Goal: Navigation & Orientation: Find specific page/section

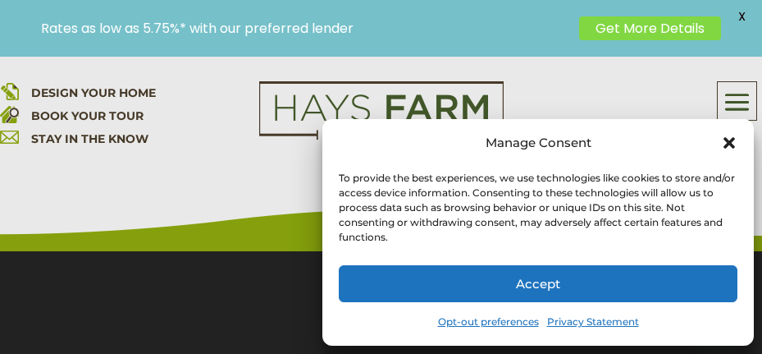
scroll to position [328, 0]
click at [728, 144] on icon "Close dialog" at bounding box center [729, 142] width 11 height 11
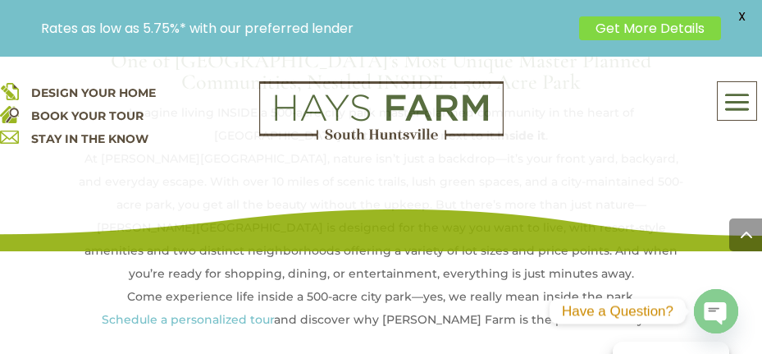
scroll to position [1066, 0]
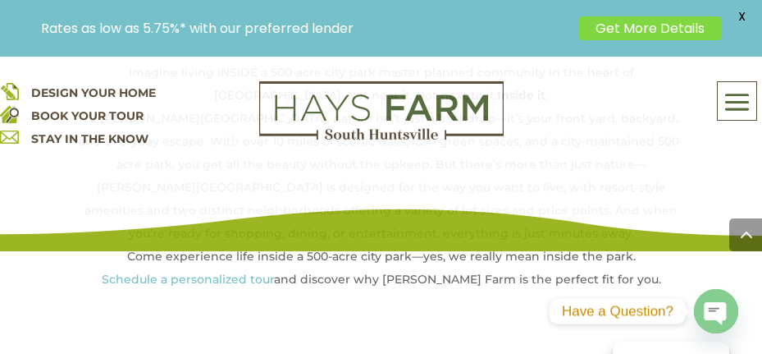
click at [736, 101] on span at bounding box center [737, 103] width 39 height 38
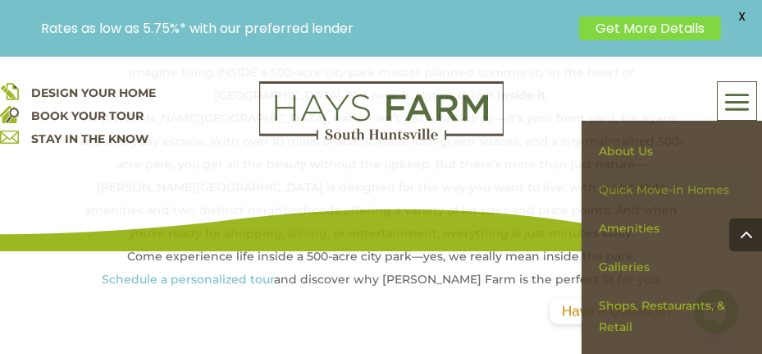
click at [641, 189] on link "Quick Move-in Homes" at bounding box center [672, 190] width 162 height 39
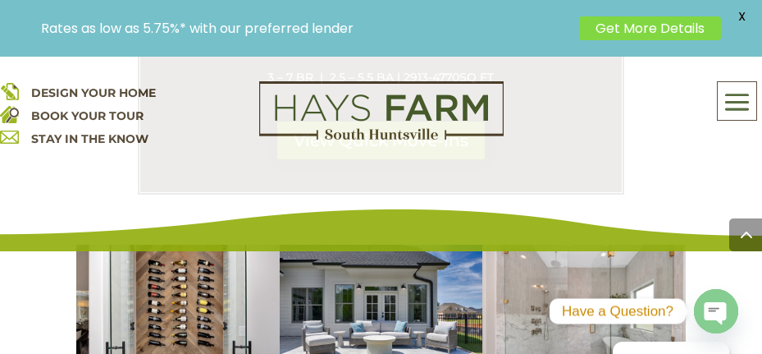
scroll to position [1641, 0]
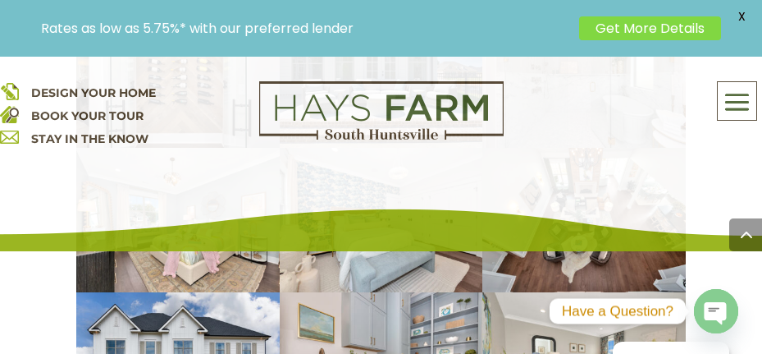
click at [738, 16] on span "X" at bounding box center [741, 16] width 25 height 25
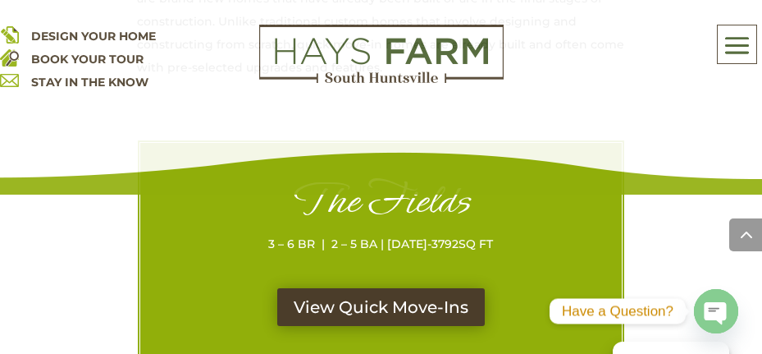
scroll to position [984, 0]
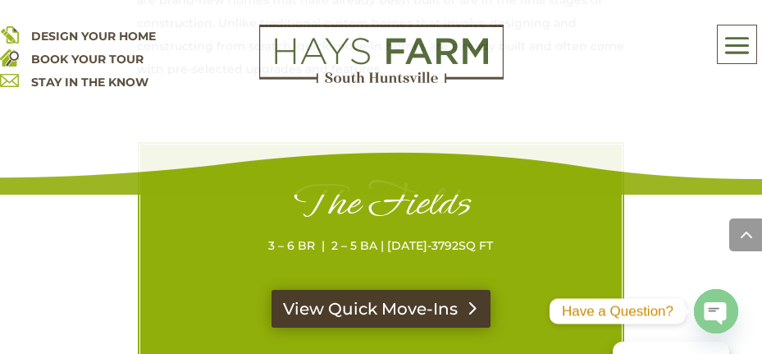
click at [390, 305] on link "View Quick Move-Ins" at bounding box center [381, 309] width 219 height 38
